Goal: Information Seeking & Learning: Compare options

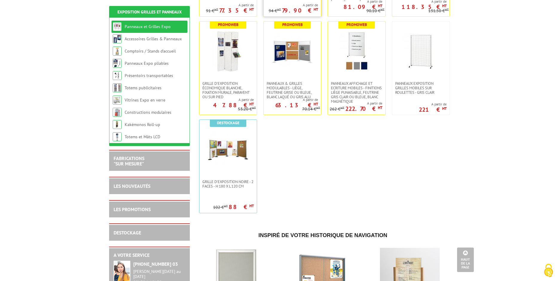
scroll to position [205, 0]
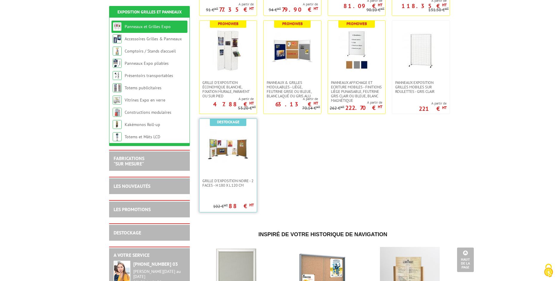
click at [223, 151] on img at bounding box center [228, 149] width 42 height 42
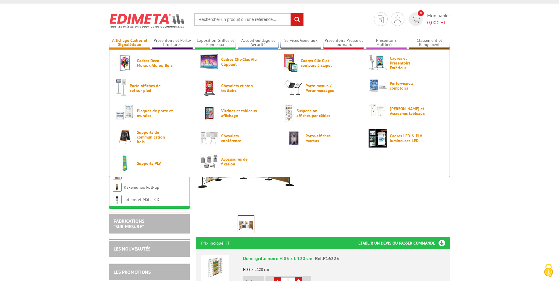
scroll to position [7, 0]
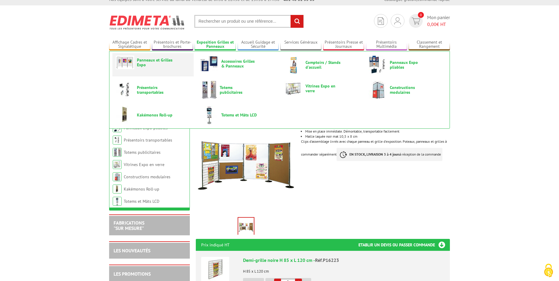
click at [169, 70] on li "Panneaux et Grilles Expo" at bounding box center [152, 64] width 81 height 23
click at [162, 62] on span "Panneaux et Grilles Expo" at bounding box center [155, 63] width 36 height 10
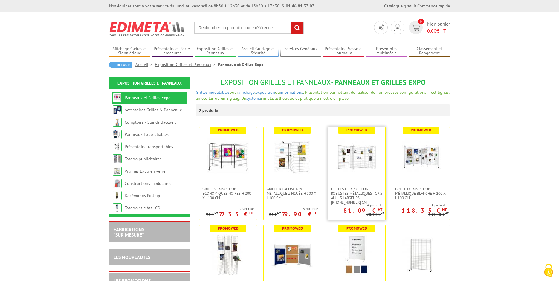
click at [360, 159] on img at bounding box center [357, 157] width 42 height 42
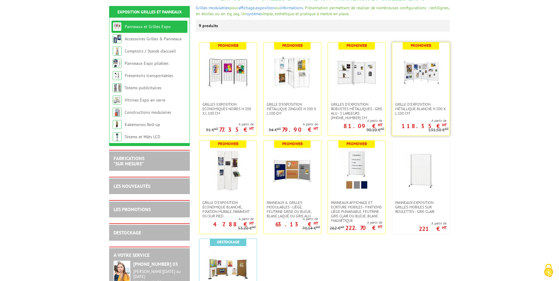
scroll to position [88, 0]
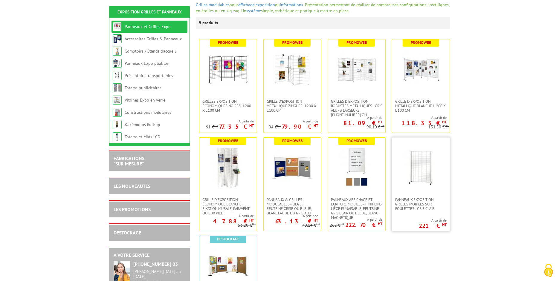
click at [409, 153] on img at bounding box center [421, 168] width 42 height 42
